Goal: Information Seeking & Learning: Compare options

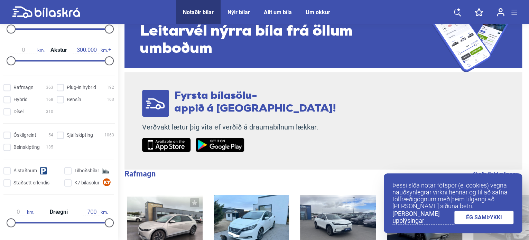
scroll to position [188, 0]
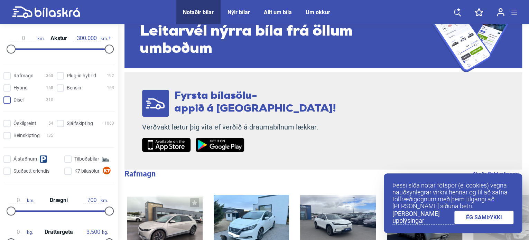
click at [10, 99] on input "Dísel 310" at bounding box center [29, 100] width 50 height 7
checkbox input "true"
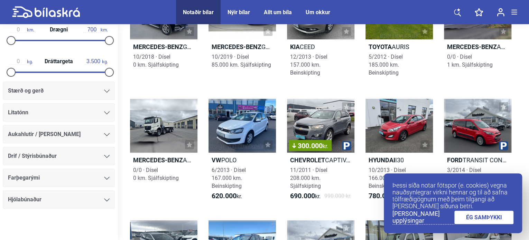
scroll to position [357, 0]
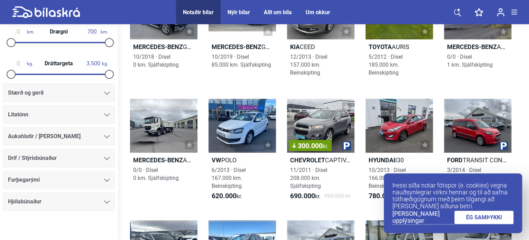
click at [104, 90] on div at bounding box center [107, 93] width 6 height 6
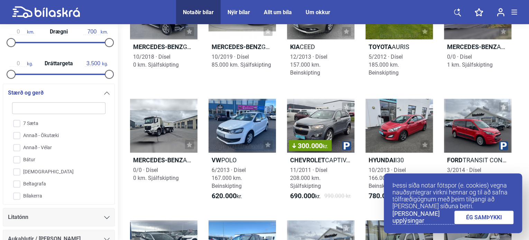
click at [104, 90] on div at bounding box center [107, 93] width 6 height 6
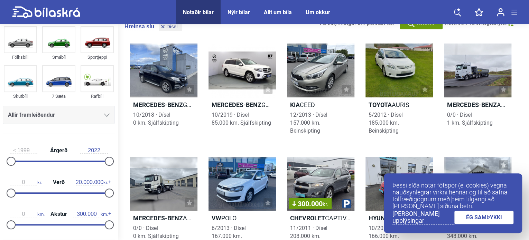
scroll to position [10, 0]
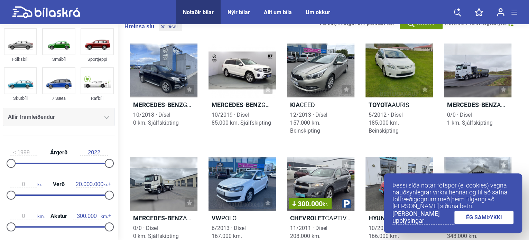
click at [91, 184] on input "20.000.000" at bounding box center [90, 184] width 28 height 6
click at [79, 183] on input "20.000.000" at bounding box center [90, 184] width 28 height 6
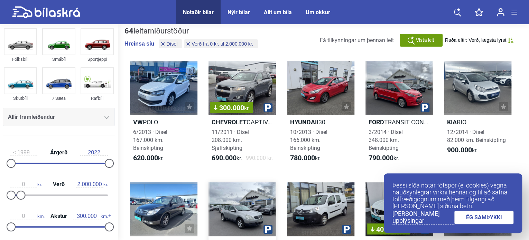
scroll to position [6, 0]
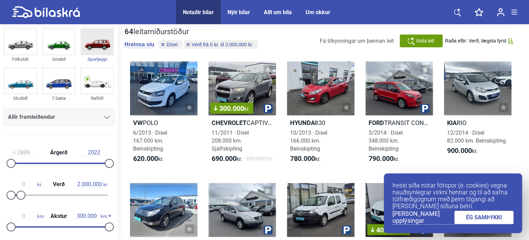
type input "2.000.000"
click at [96, 50] on img at bounding box center [97, 42] width 32 height 26
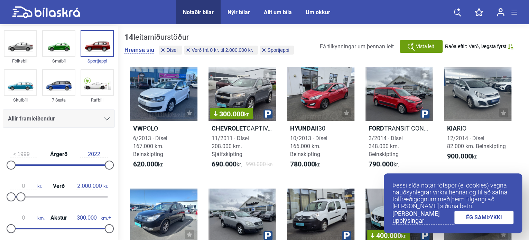
click at [483, 214] on link "ÉG SAMÞYKKI" at bounding box center [483, 217] width 59 height 13
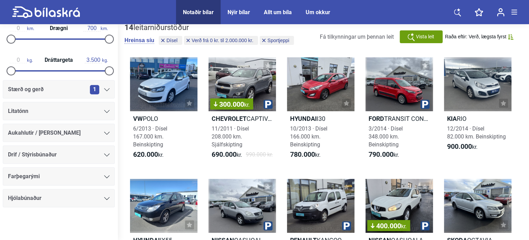
scroll to position [11, 0]
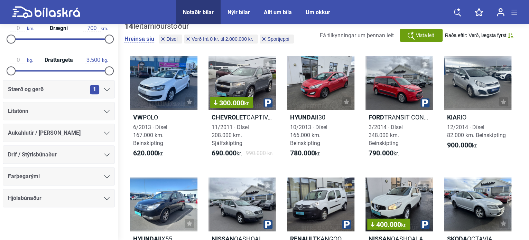
click at [93, 87] on span "1" at bounding box center [94, 89] width 9 height 9
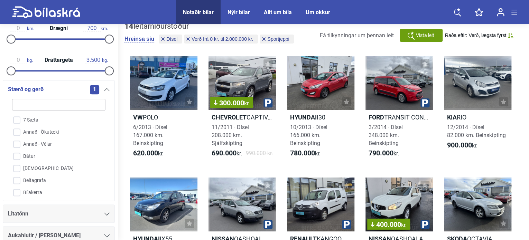
click at [98, 88] on div "1" at bounding box center [100, 89] width 20 height 9
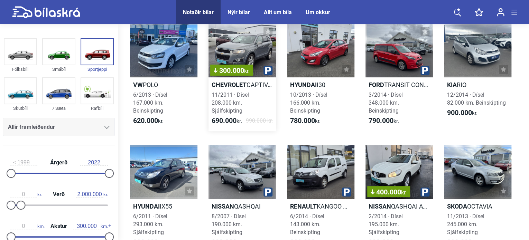
scroll to position [0, 0]
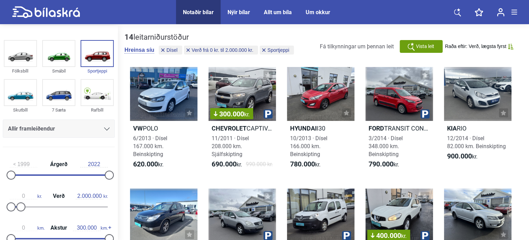
click at [143, 37] on div "14 leitarniðurstöður" at bounding box center [209, 37] width 171 height 9
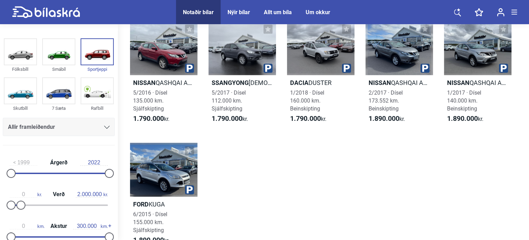
scroll to position [650, 0]
